Goal: Information Seeking & Learning: Learn about a topic

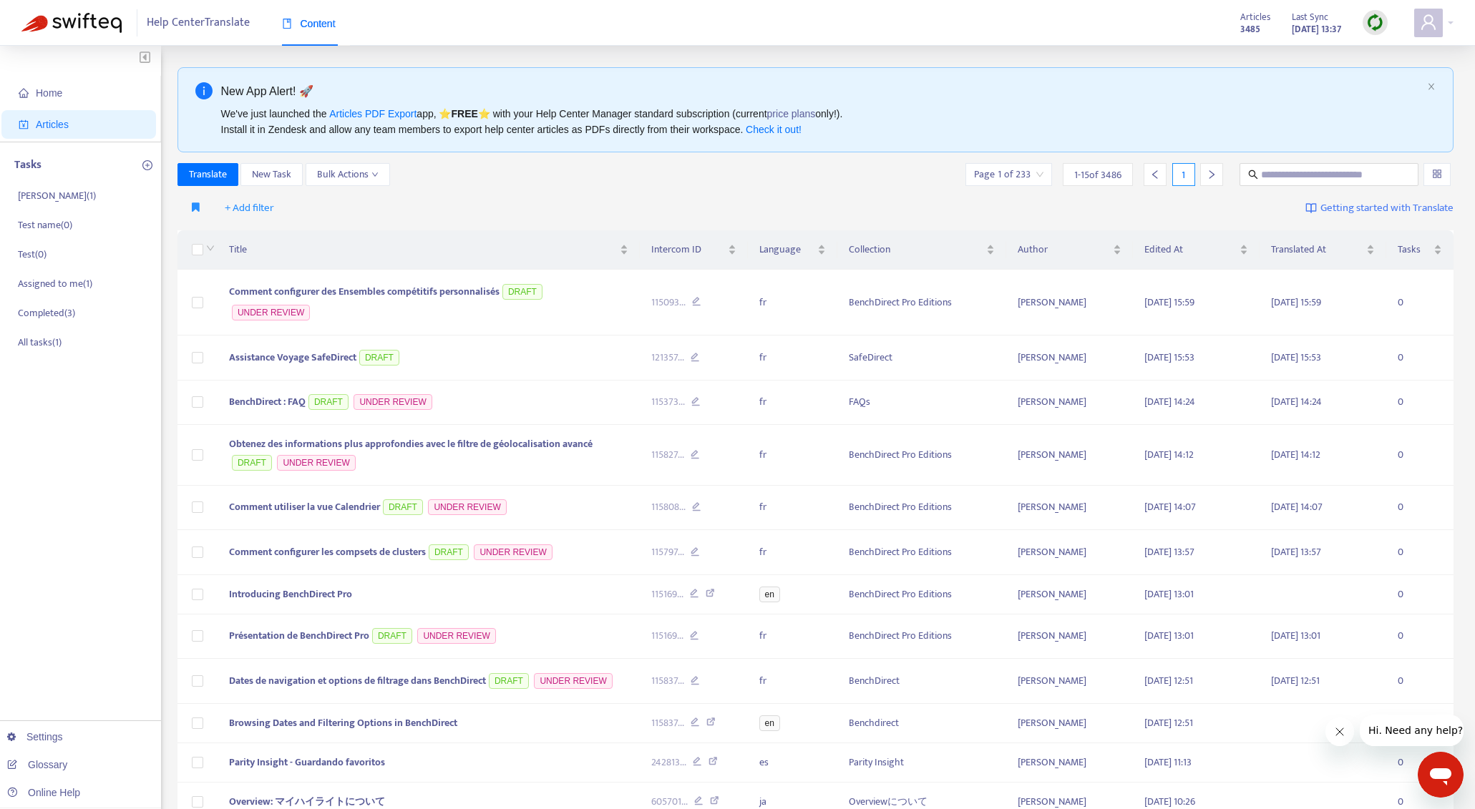
click at [993, 157] on div "New App Alert! 🚀 We've just launched the Articles PDF Export app, ⭐ FREE ⭐️ wit…" at bounding box center [815, 562] width 1277 height 990
click at [993, 169] on input "text" at bounding box center [1329, 175] width 137 height 16
paste input "*******"
type input "*******"
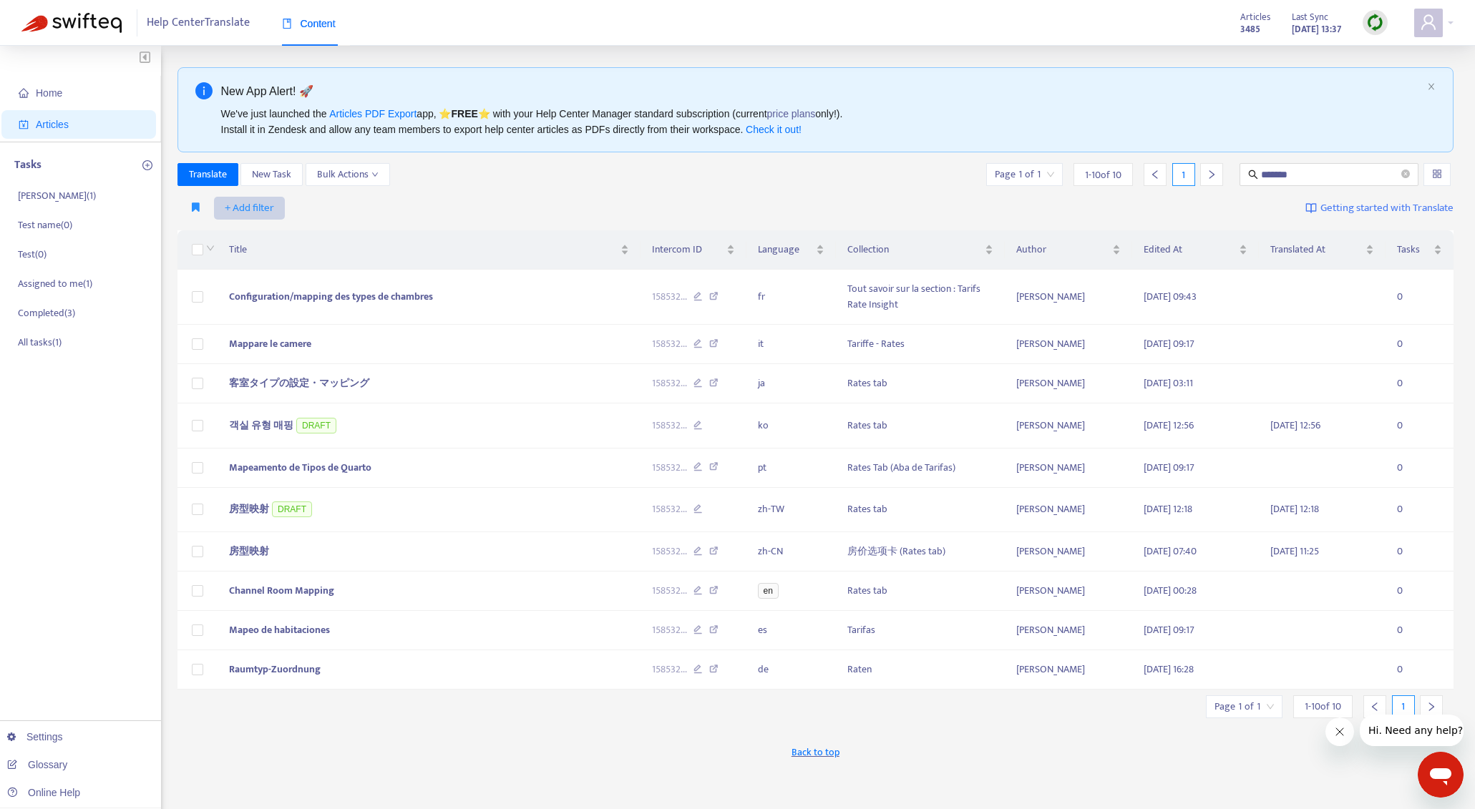
click at [239, 213] on span "+ Add filter" at bounding box center [249, 208] width 49 height 17
click at [290, 398] on span "Outdated Translation" at bounding box center [269, 397] width 89 height 16
click at [315, 204] on input "search" at bounding box center [277, 207] width 117 height 21
click at [306, 230] on div "Yes" at bounding box center [346, 236] width 249 height 16
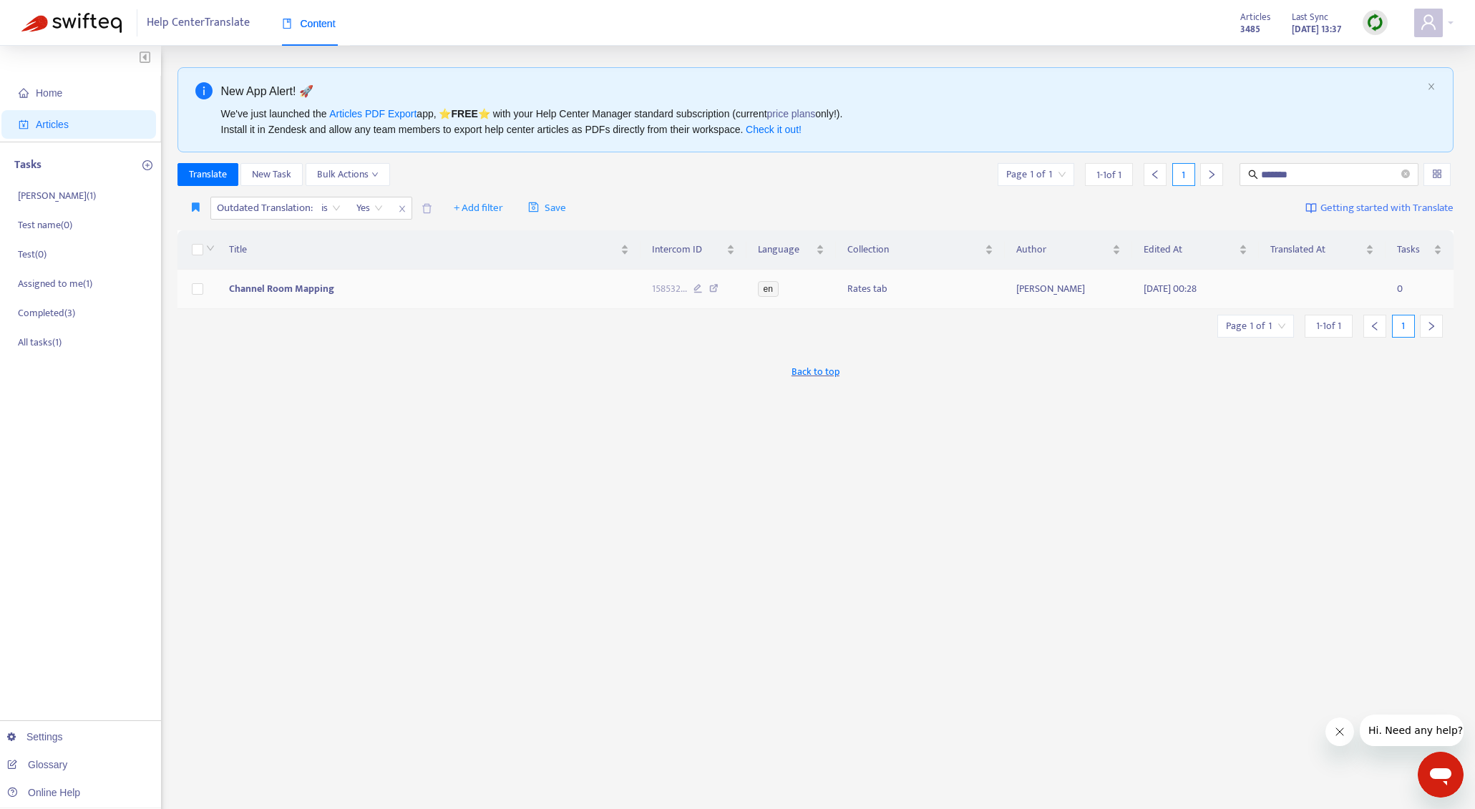
click at [320, 287] on span "Channel Room Mapping" at bounding box center [281, 288] width 105 height 16
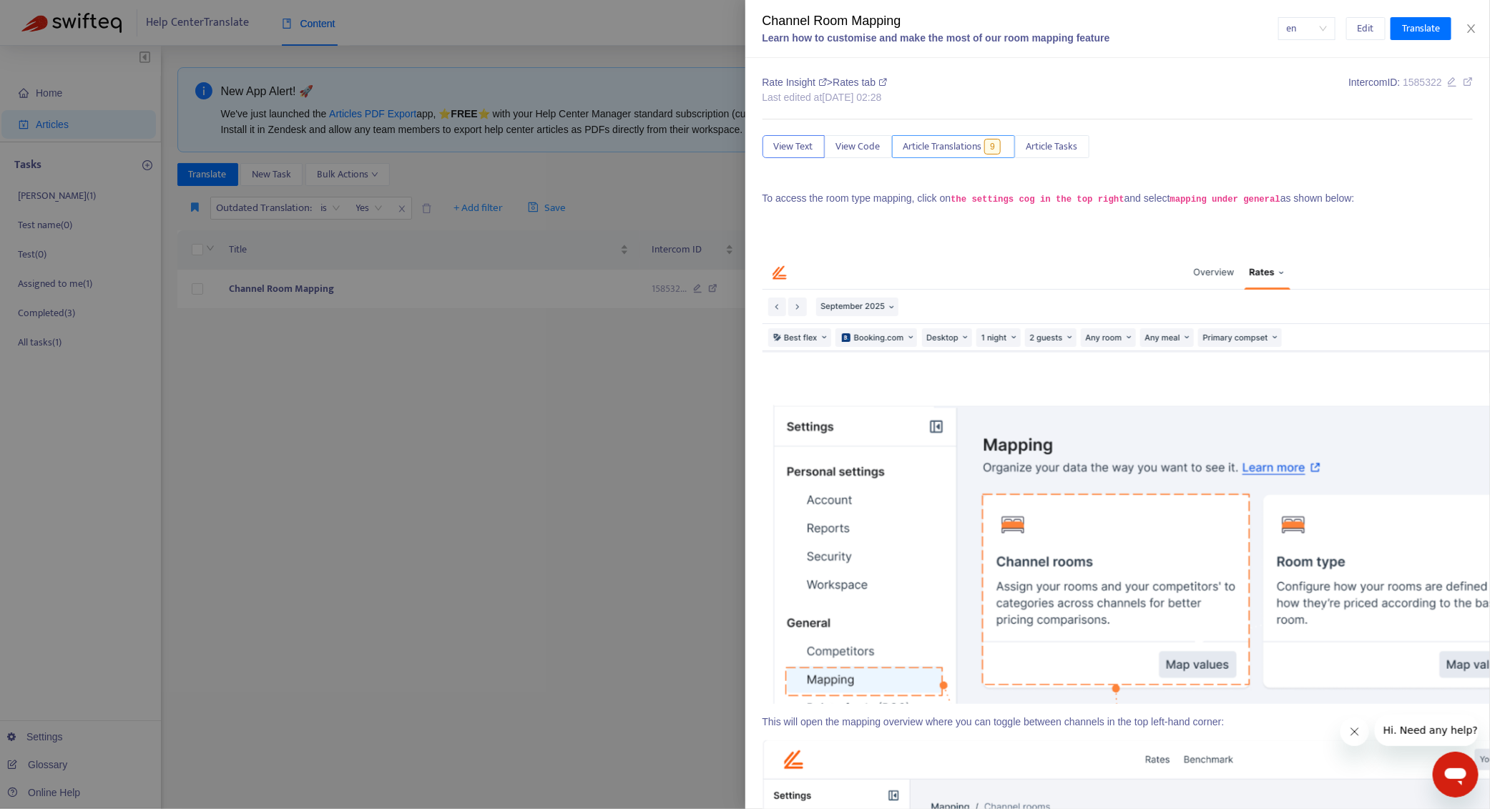
click at [976, 140] on span "Article Translations" at bounding box center [943, 147] width 79 height 16
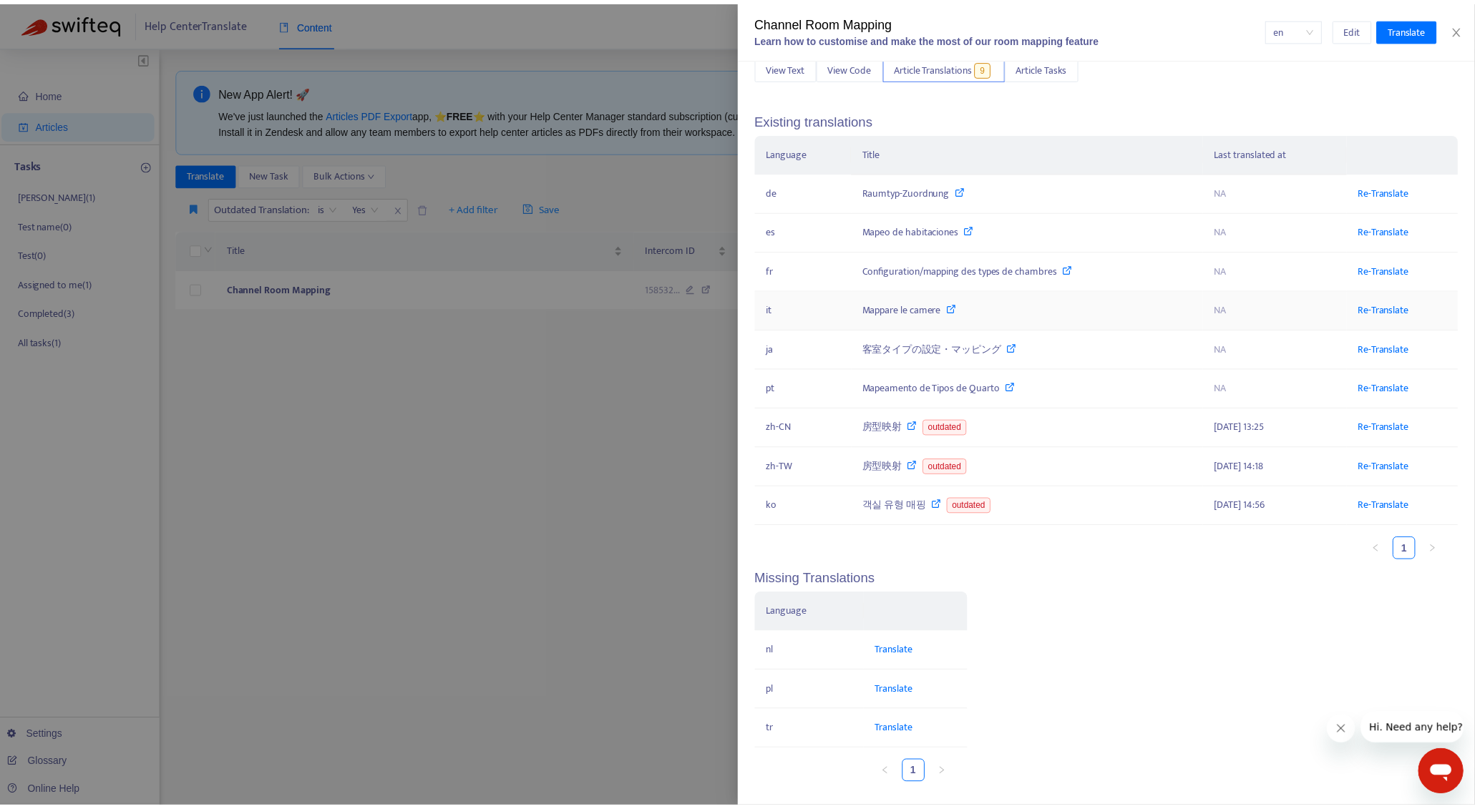
scroll to position [81, 0]
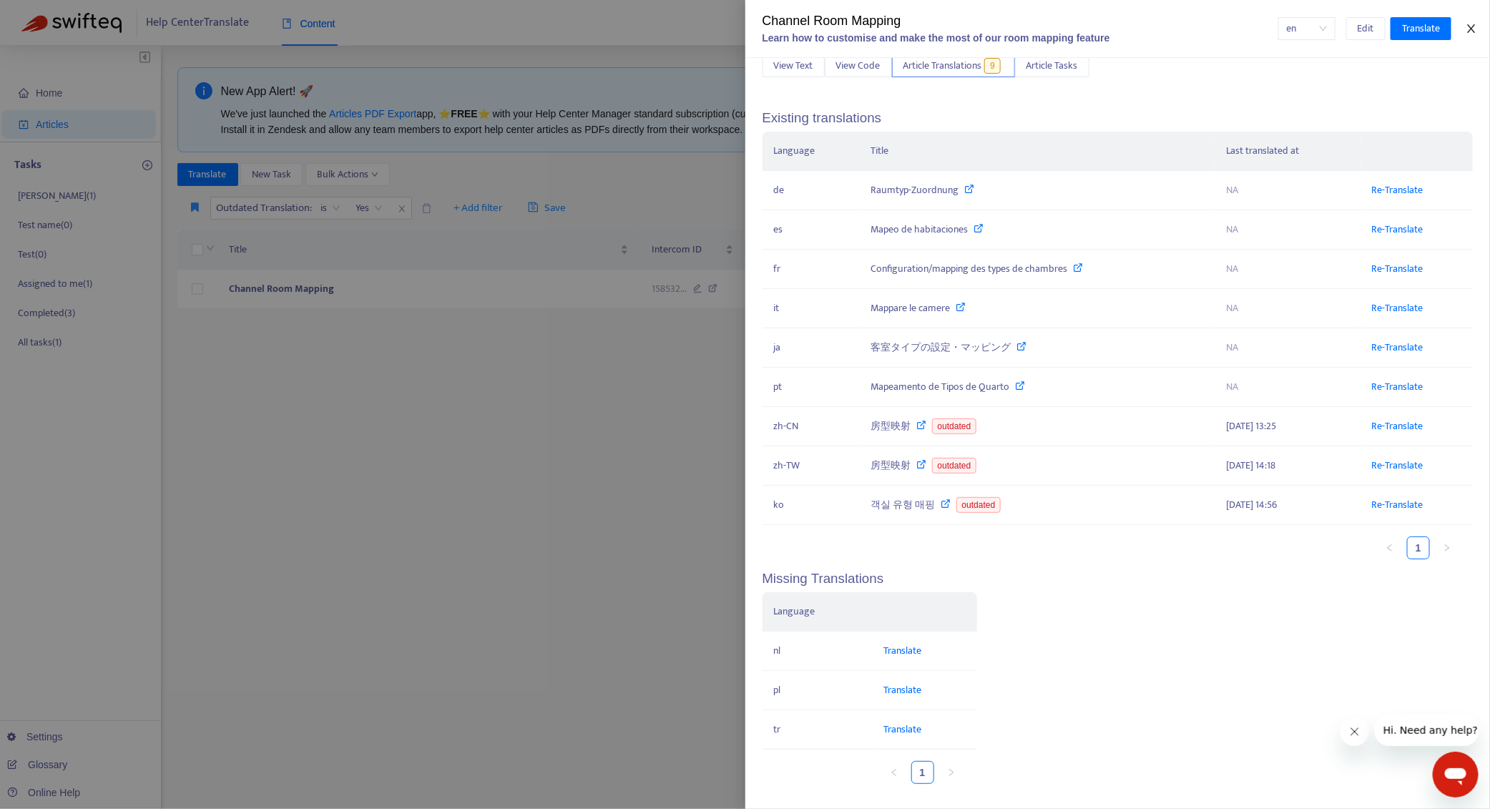
click at [993, 28] on icon "close" at bounding box center [1471, 28] width 11 height 11
